Goal: Find specific page/section: Find specific page/section

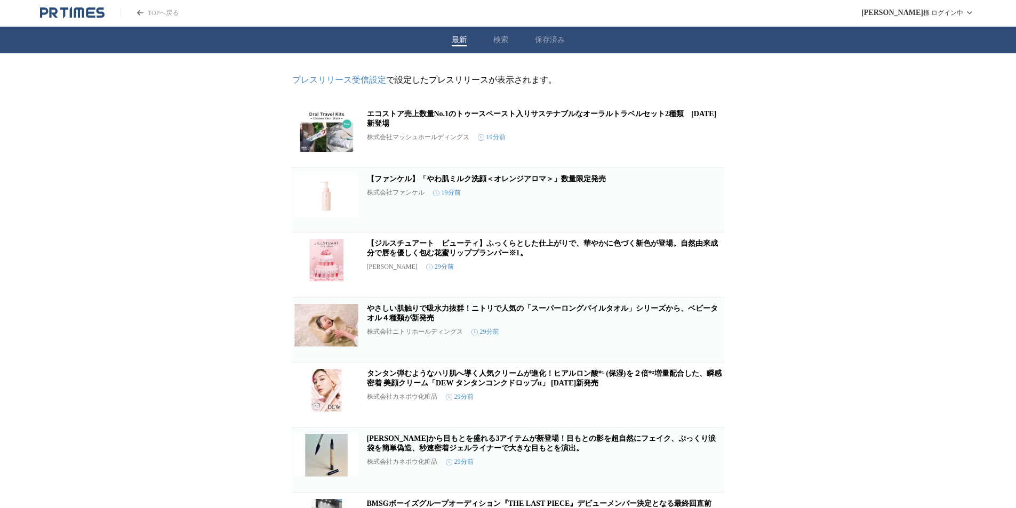
click at [95, 16] on icon "PR TIMESのトップページはこちら" at bounding box center [72, 12] width 65 height 13
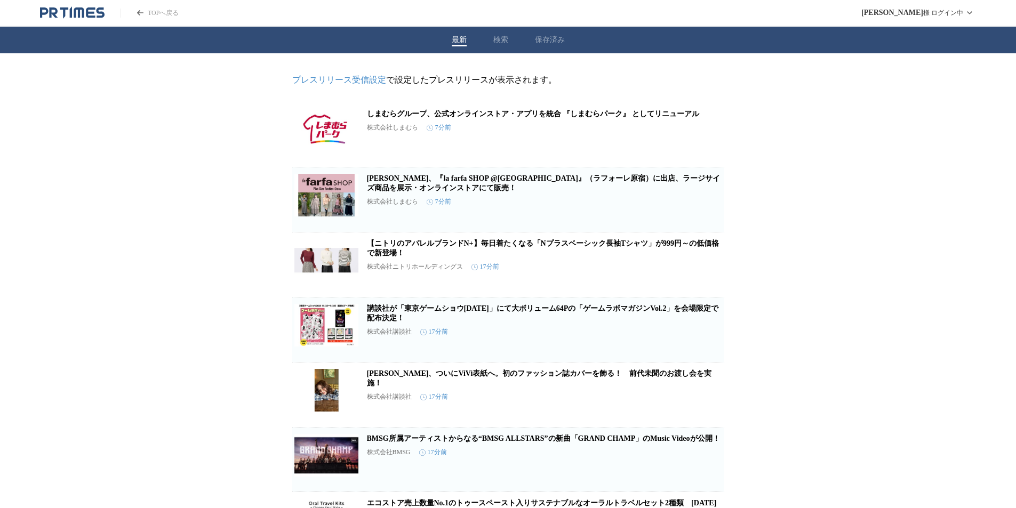
click at [67, 15] on icon "PR TIMESのトップページはこちら" at bounding box center [72, 12] width 65 height 13
